Goal: Task Accomplishment & Management: Manage account settings

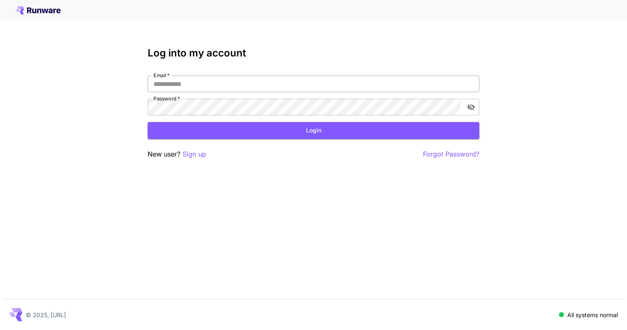
click at [220, 82] on input "Email   *" at bounding box center [314, 83] width 332 height 17
type input "**********"
click button "Login" at bounding box center [314, 130] width 332 height 17
click at [575, 316] on span at bounding box center [572, 314] width 5 height 5
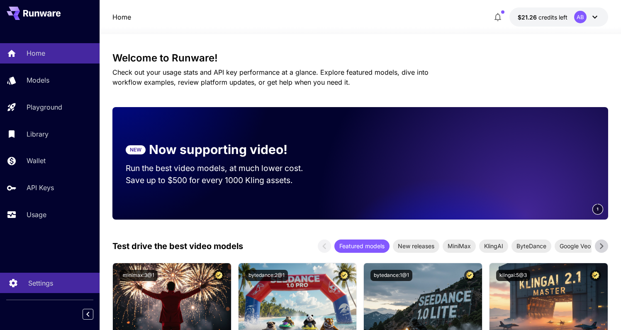
click at [51, 283] on p "Settings" at bounding box center [40, 283] width 25 height 10
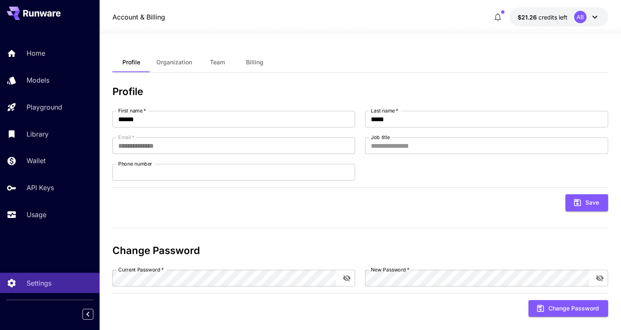
click at [488, 17] on div "Account & Billing $21.26 credits left AB" at bounding box center [359, 16] width 495 height 19
click at [497, 17] on icon "button" at bounding box center [498, 17] width 10 height 10
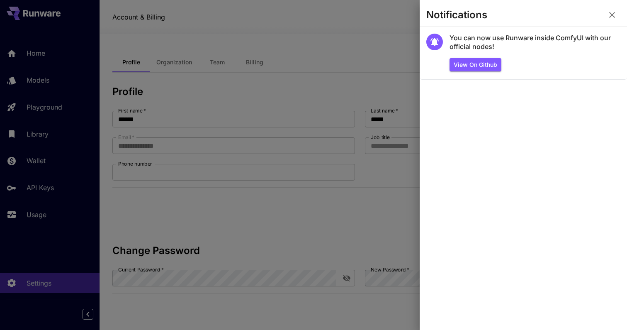
click at [367, 60] on div at bounding box center [313, 165] width 627 height 330
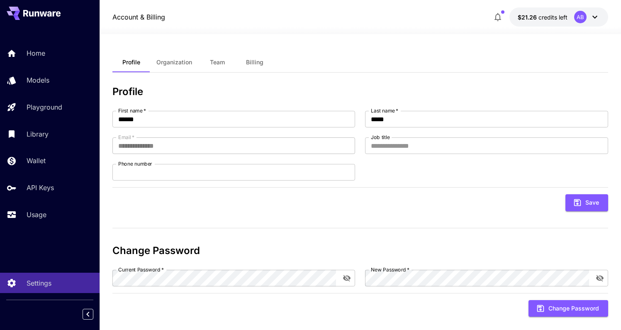
click at [211, 66] on button "Team" at bounding box center [217, 62] width 37 height 20
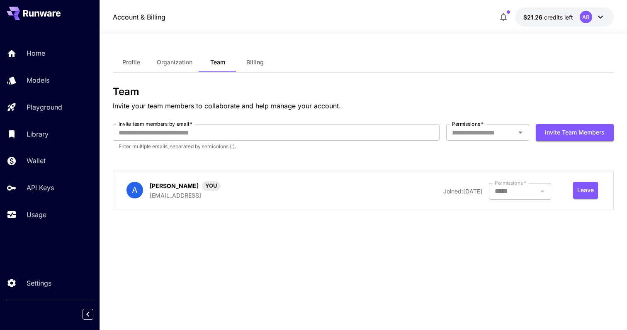
click at [297, 192] on div "A [PERSON_NAME] YOU [EMAIL_ADDRESS]" at bounding box center [227, 190] width 202 height 19
click at [50, 53] on div "Home" at bounding box center [60, 53] width 65 height 10
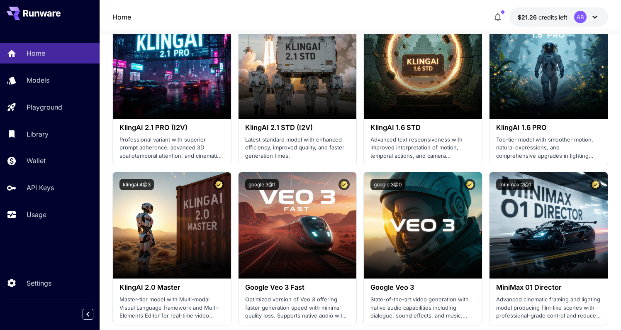
scroll to position [453, 0]
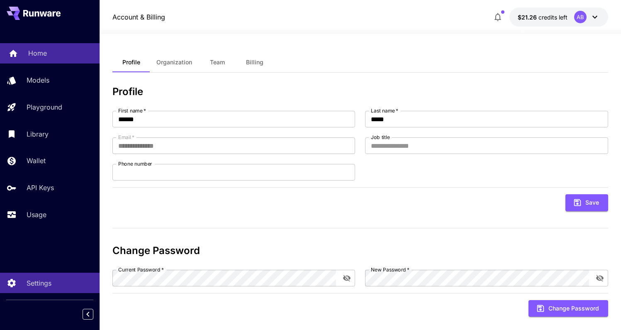
click at [60, 47] on link "Home" at bounding box center [50, 53] width 100 height 20
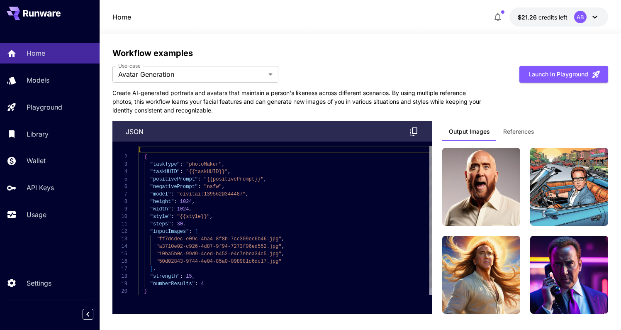
scroll to position [2267, 0]
